Goal: Information Seeking & Learning: Check status

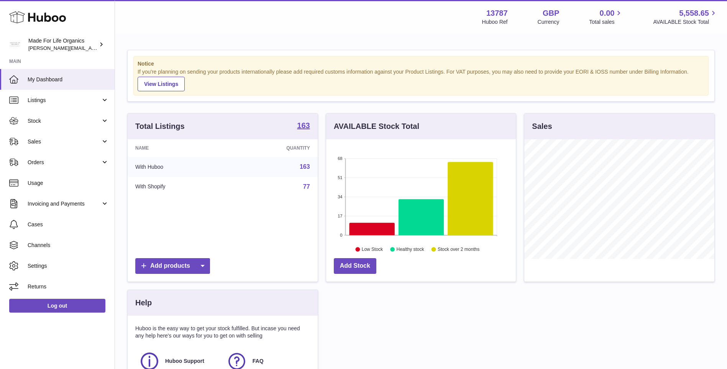
scroll to position [120, 190]
click at [42, 146] on link "Sales" at bounding box center [57, 141] width 115 height 21
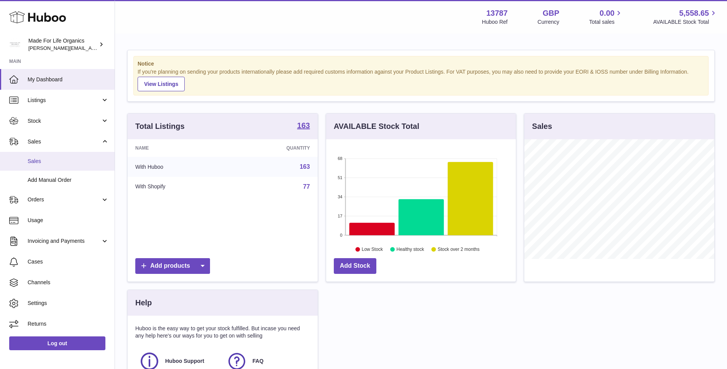
click at [42, 163] on span "Sales" at bounding box center [68, 161] width 81 height 7
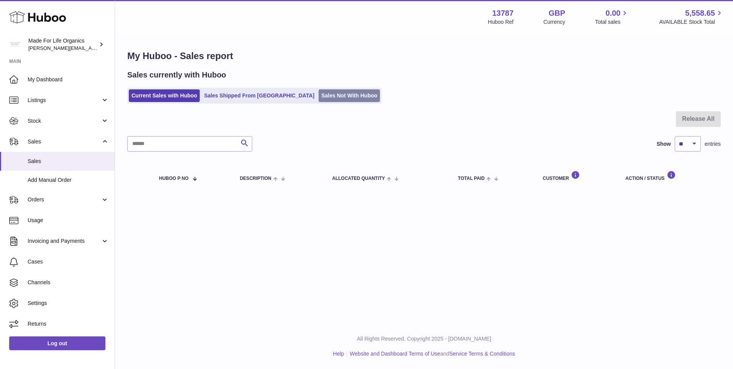
click at [319, 100] on link "Sales Not With Huboo" at bounding box center [349, 95] width 61 height 13
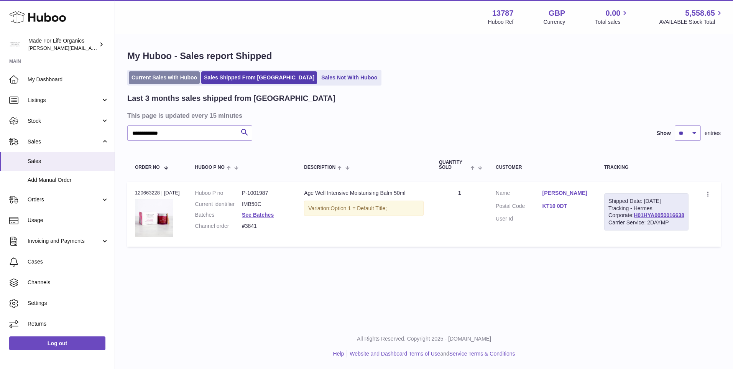
click at [168, 77] on link "Current Sales with Huboo" at bounding box center [164, 77] width 71 height 13
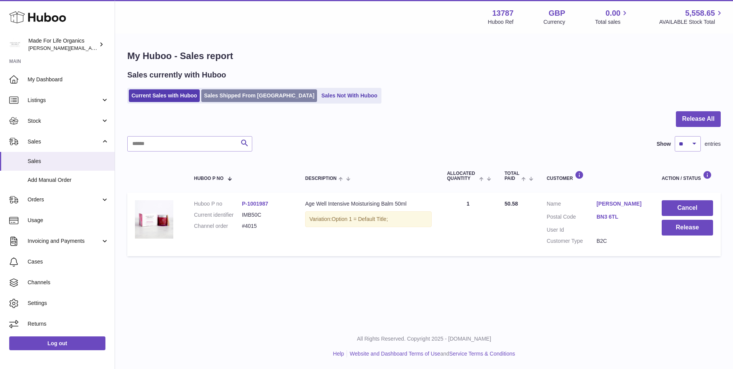
click at [224, 93] on link "Sales Shipped From [GEOGRAPHIC_DATA]" at bounding box center [259, 95] width 116 height 13
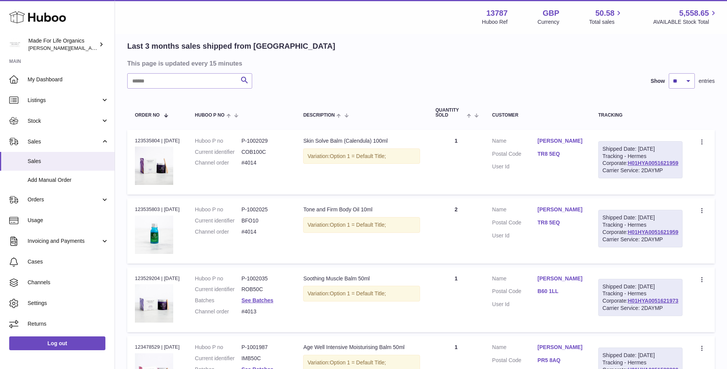
scroll to position [38, 0]
